Goal: Transaction & Acquisition: Purchase product/service

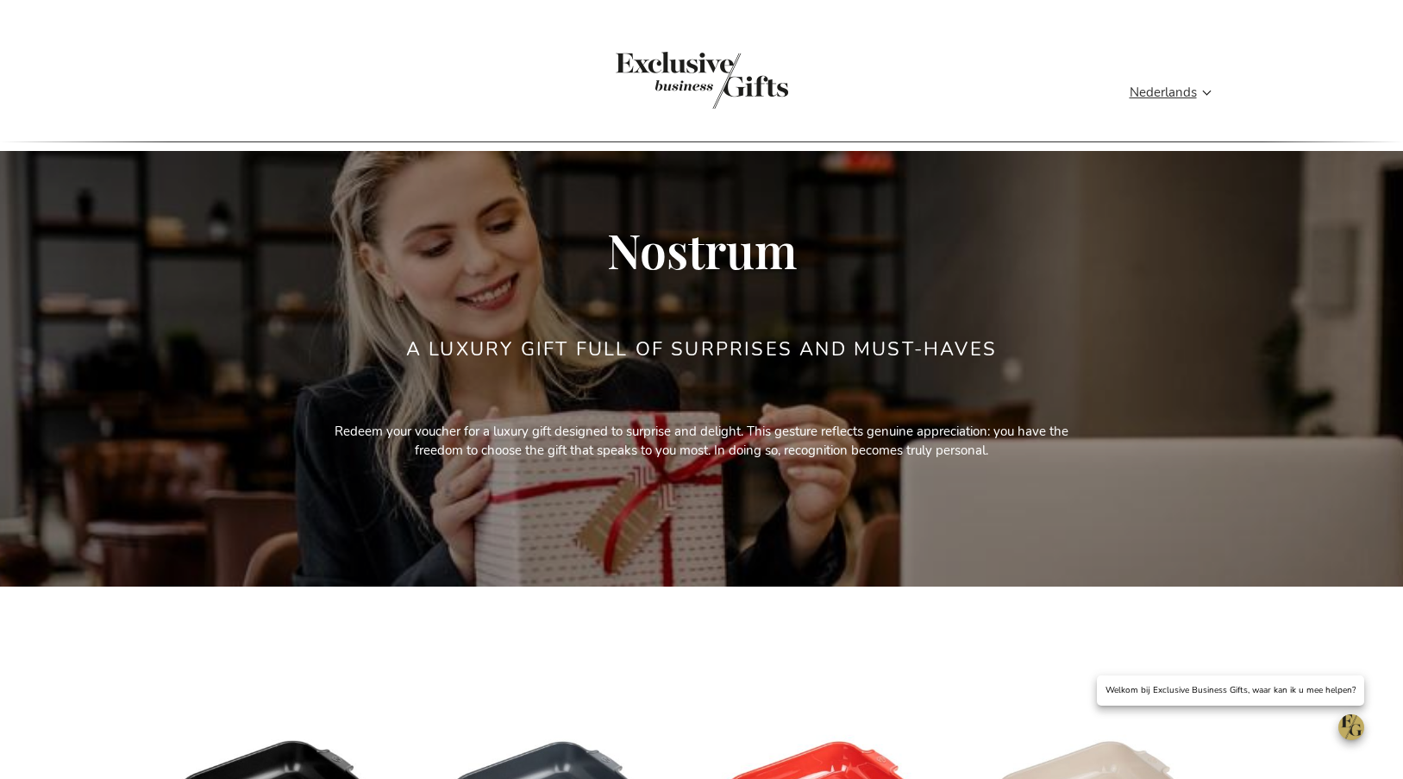
click at [0, 0] on form "Search Search" at bounding box center [0, 0] width 0 height 0
type input "geurkaars"
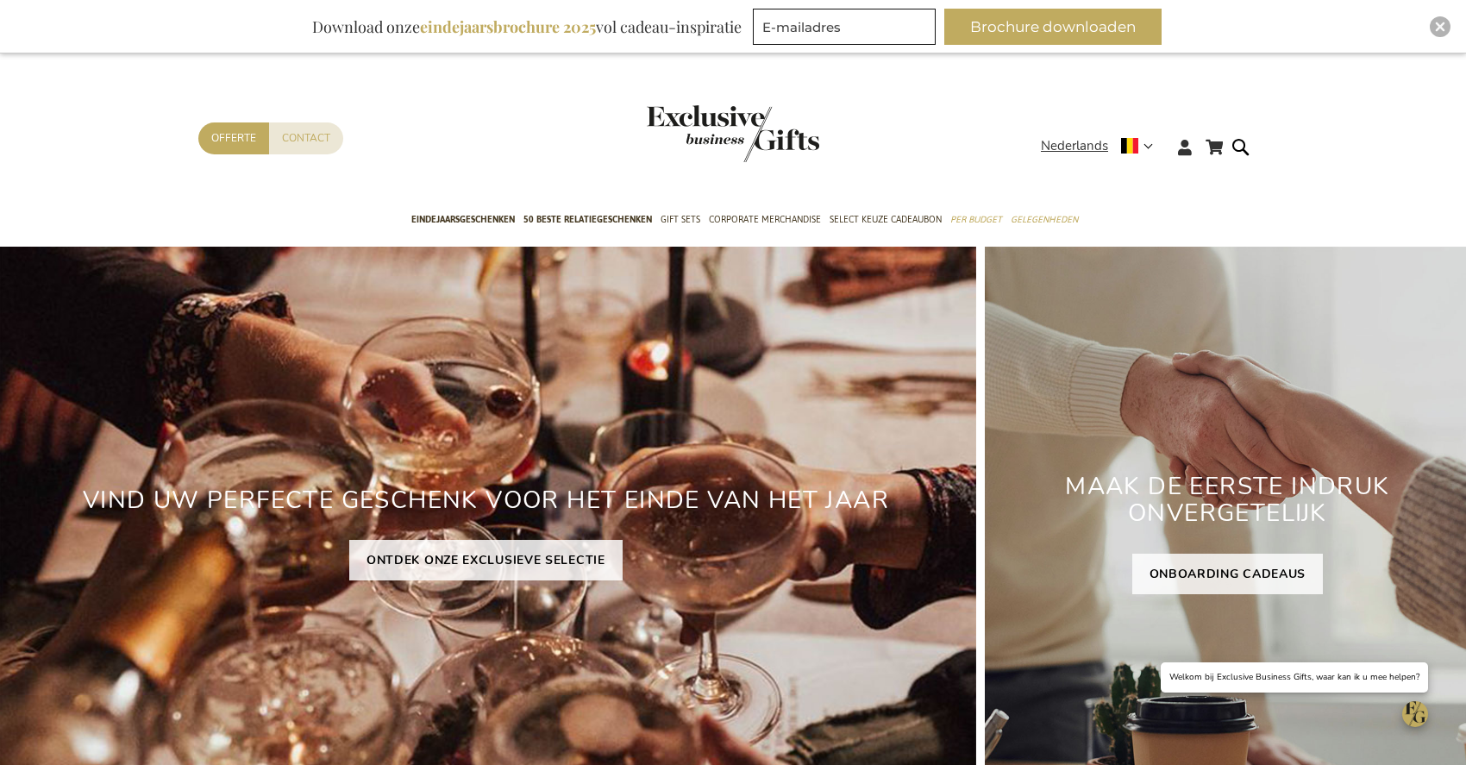
click at [936, 111] on div "Winkelwagen Winkelwagen Sluiten U heeft geen product(en) in uw winkelwagen. Ga …" at bounding box center [733, 152] width 1466 height 94
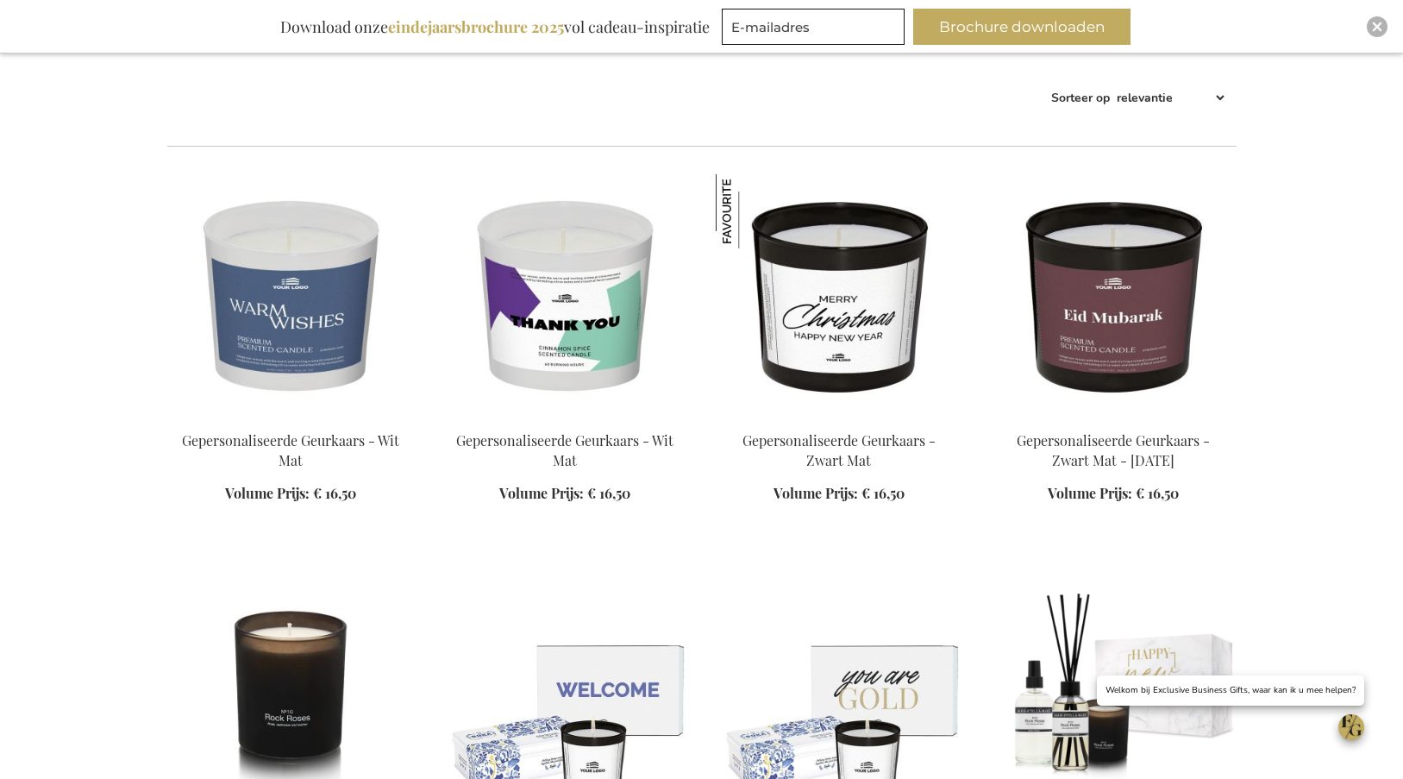
scroll to position [313, 0]
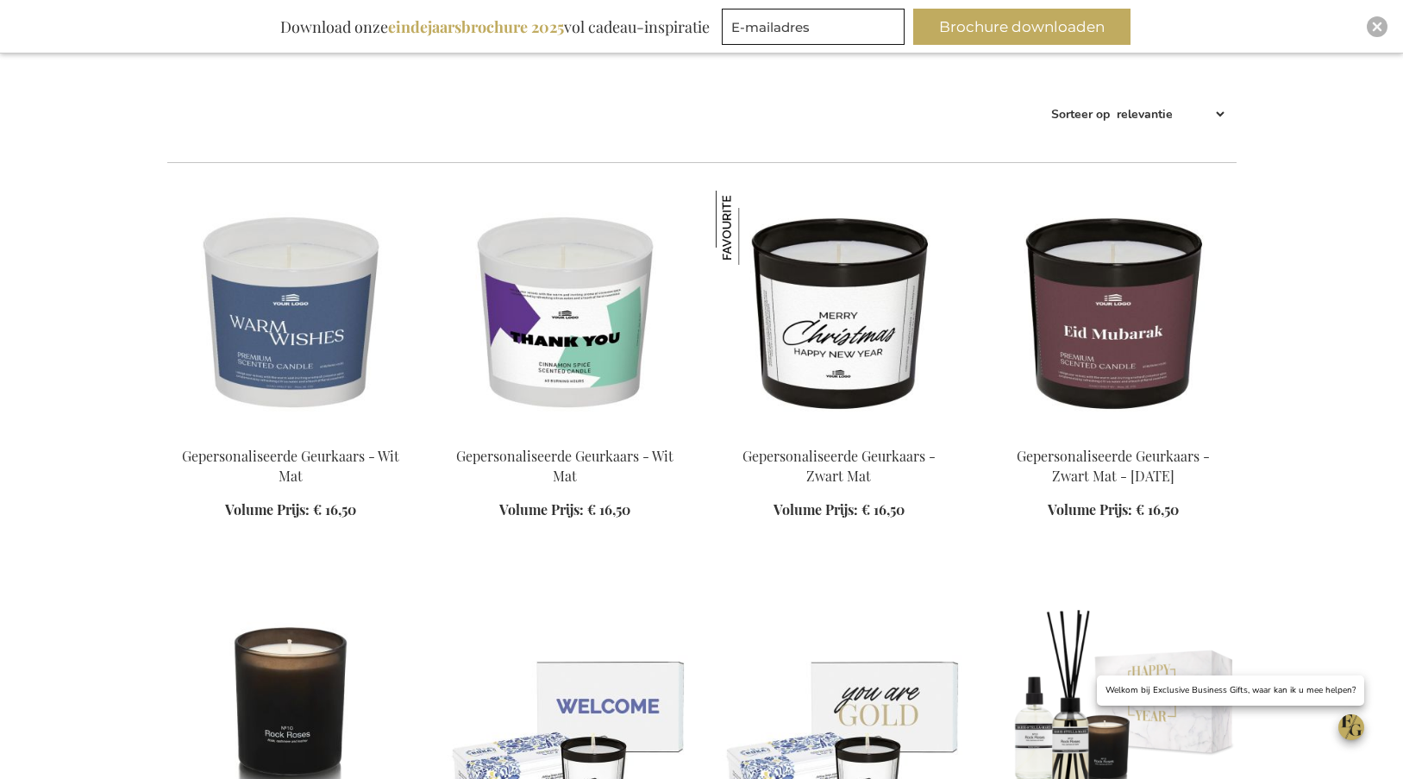
click at [899, 274] on img at bounding box center [839, 311] width 247 height 241
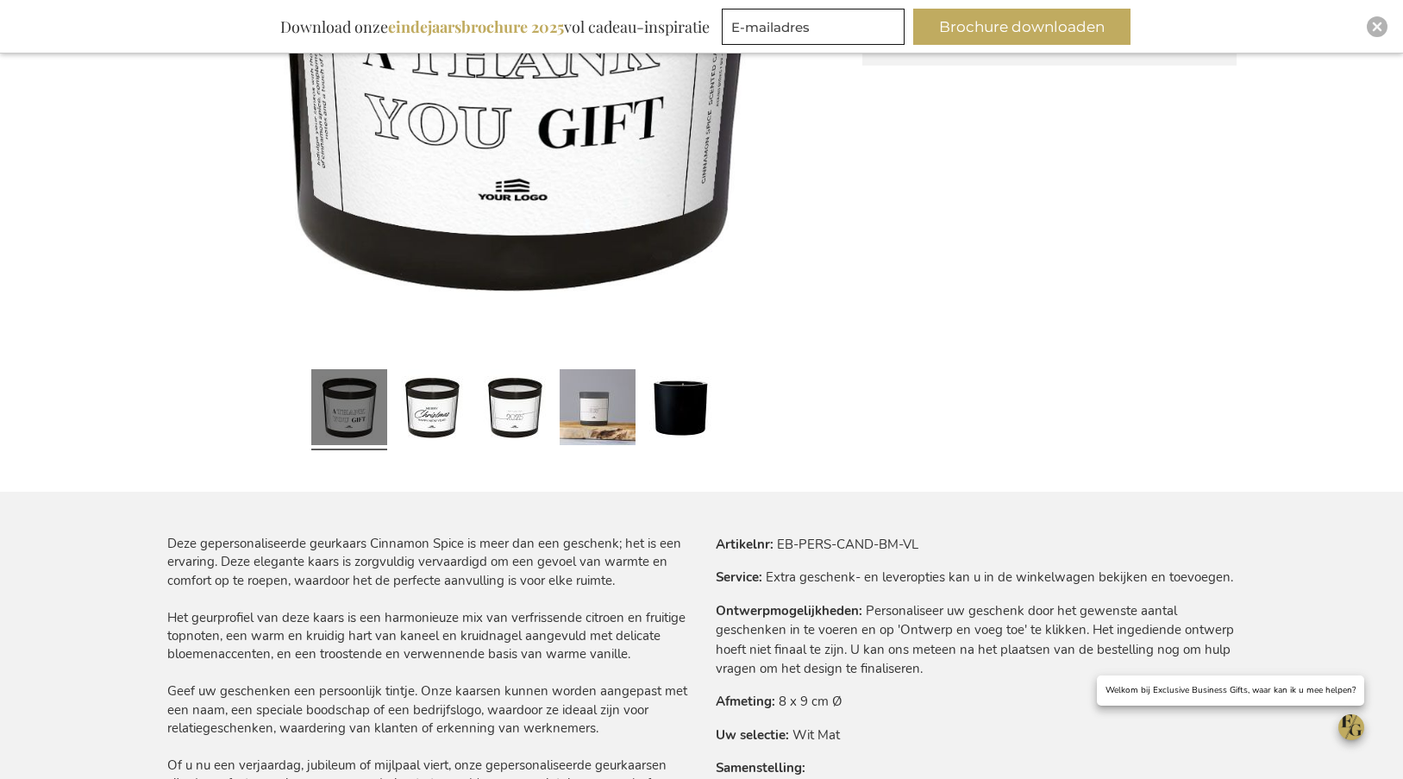
scroll to position [635, 0]
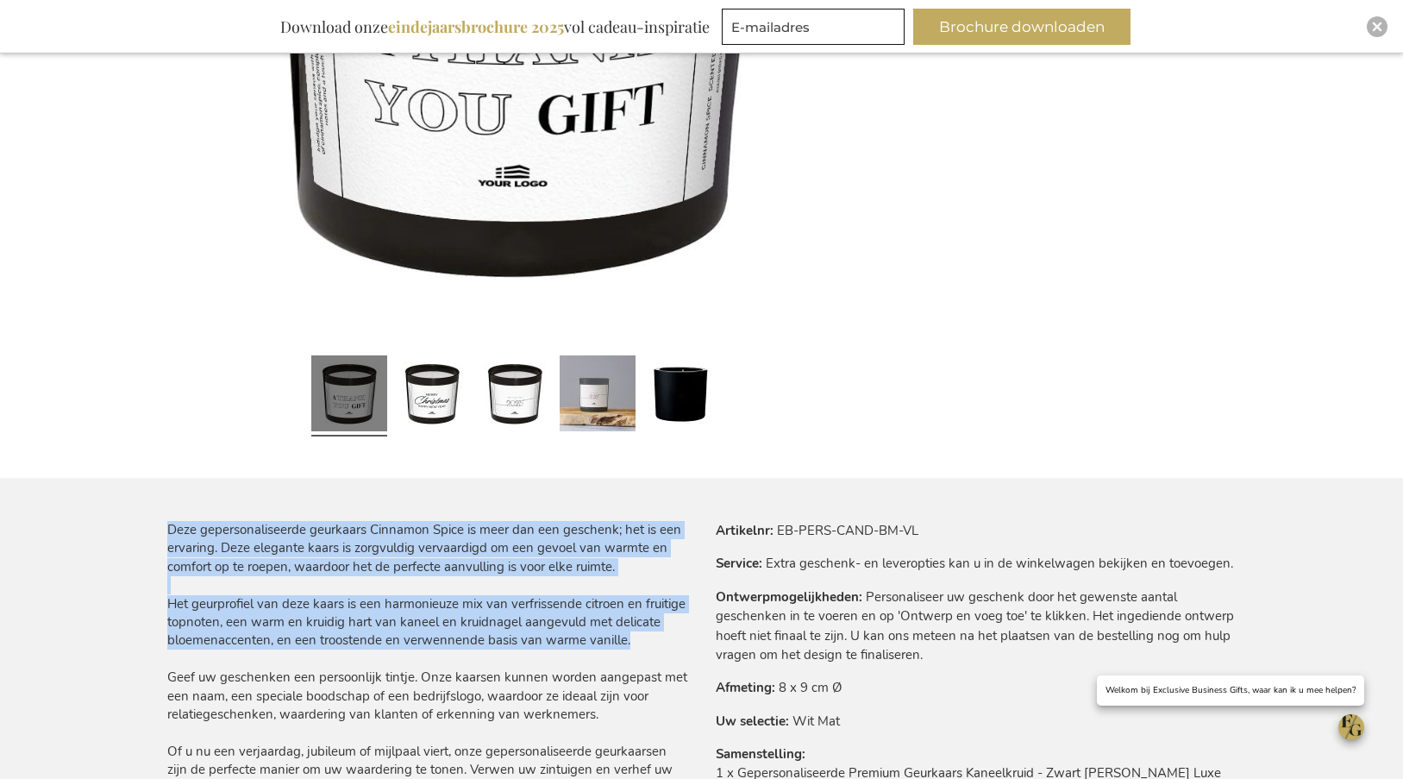
drag, startPoint x: 166, startPoint y: 529, endPoint x: 661, endPoint y: 641, distance: 507.4
click at [661, 641] on p "Deze gepersonaliseerde geurkaars Cinnamon Spice is meer dan een geschenk; het i…" at bounding box center [427, 687] width 521 height 333
copy p "Deze gepersonaliseerde geurkaars Cinnamon Spice is meer dan een geschenk; het i…"
